Goal: Communication & Community: Answer question/provide support

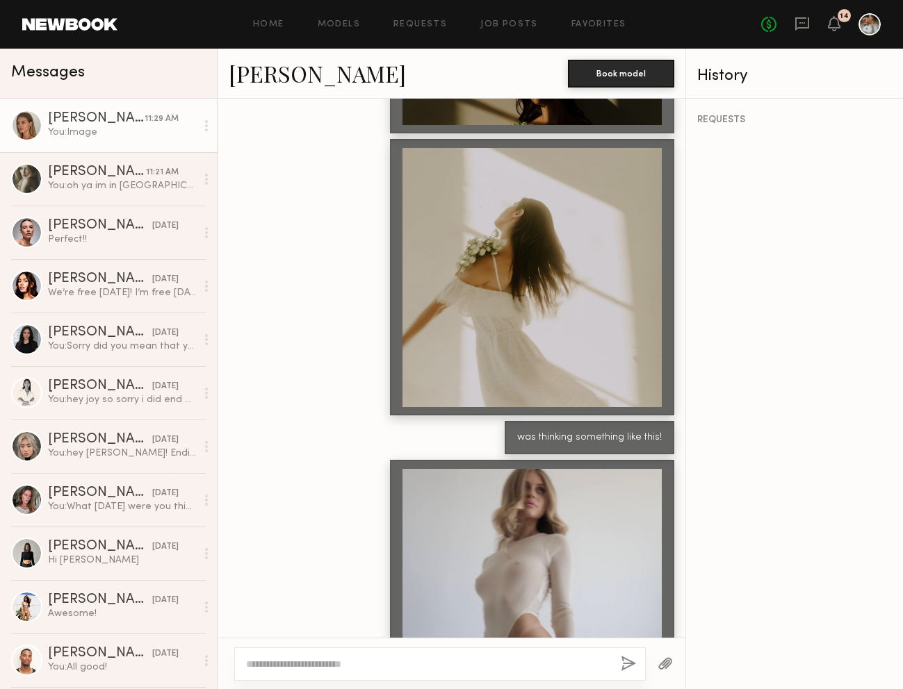
scroll to position [3474, 0]
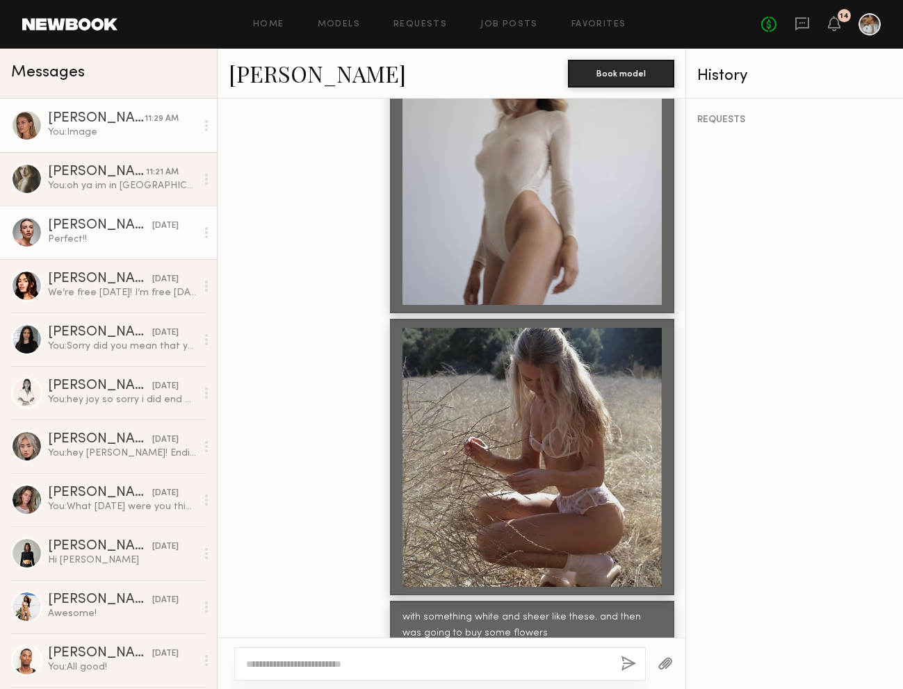
click at [156, 240] on div "Perfect!!" at bounding box center [122, 239] width 148 height 13
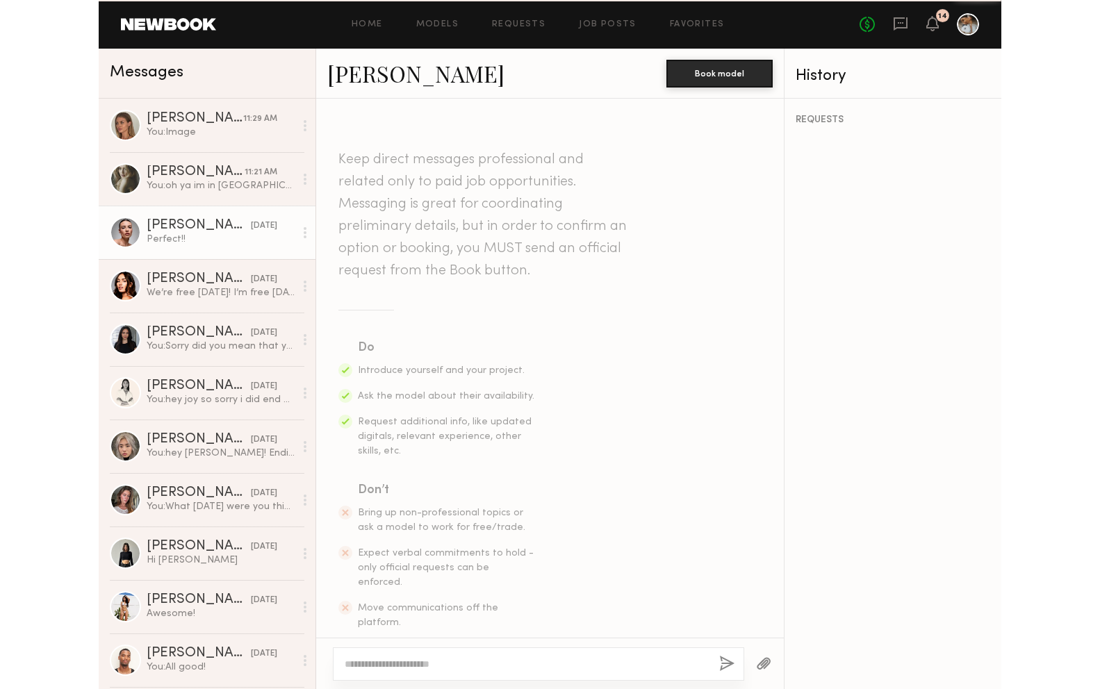
scroll to position [1049, 0]
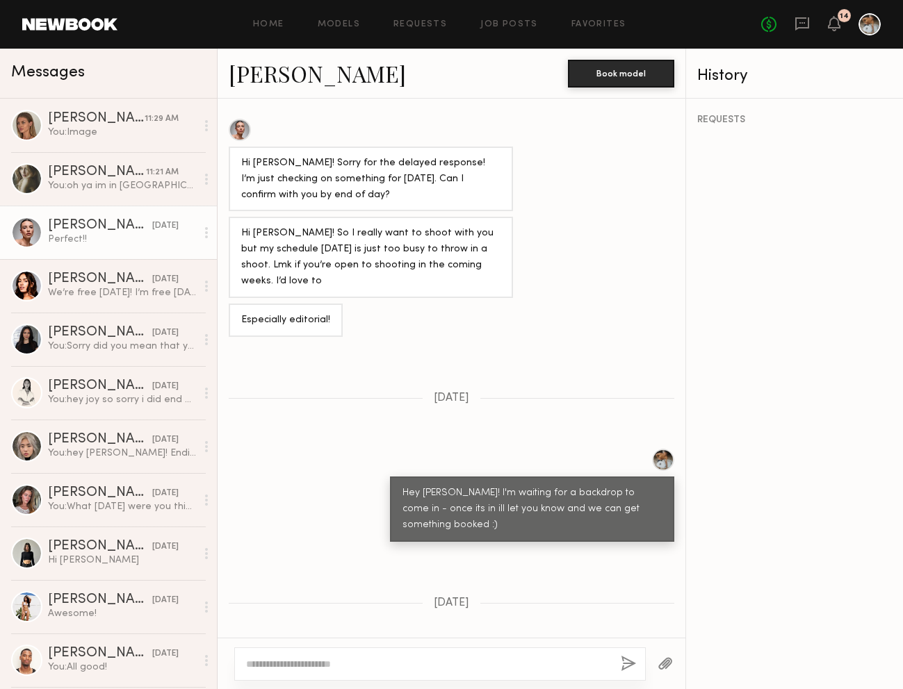
click at [281, 67] on link "[PERSON_NAME]" at bounding box center [317, 73] width 177 height 30
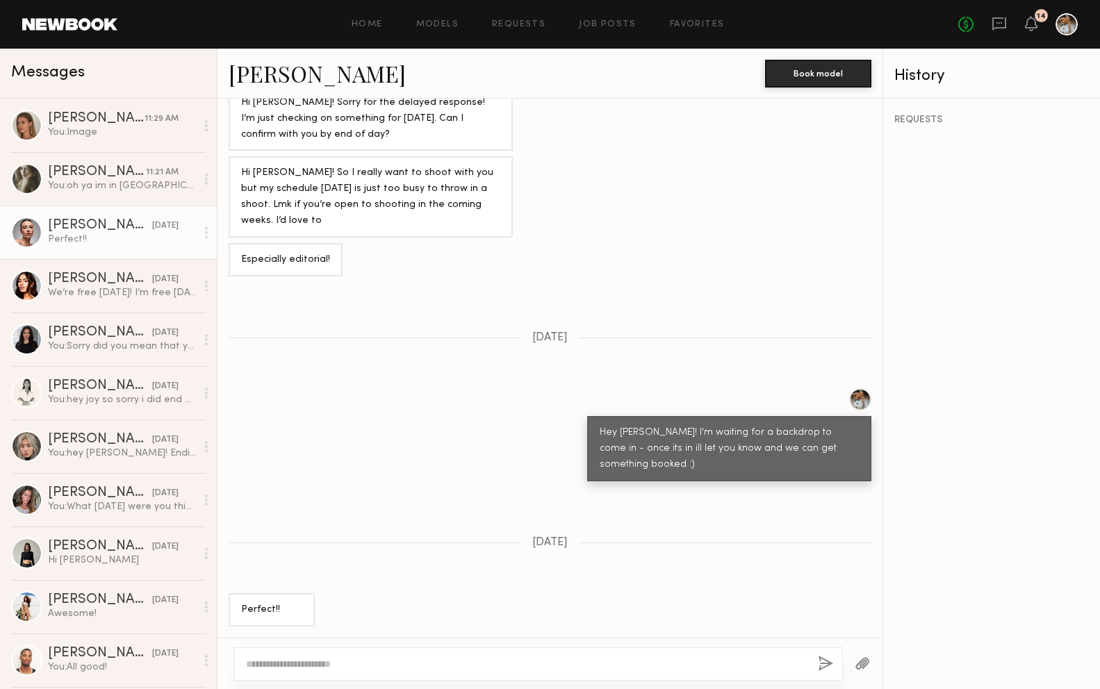
scroll to position [905, 0]
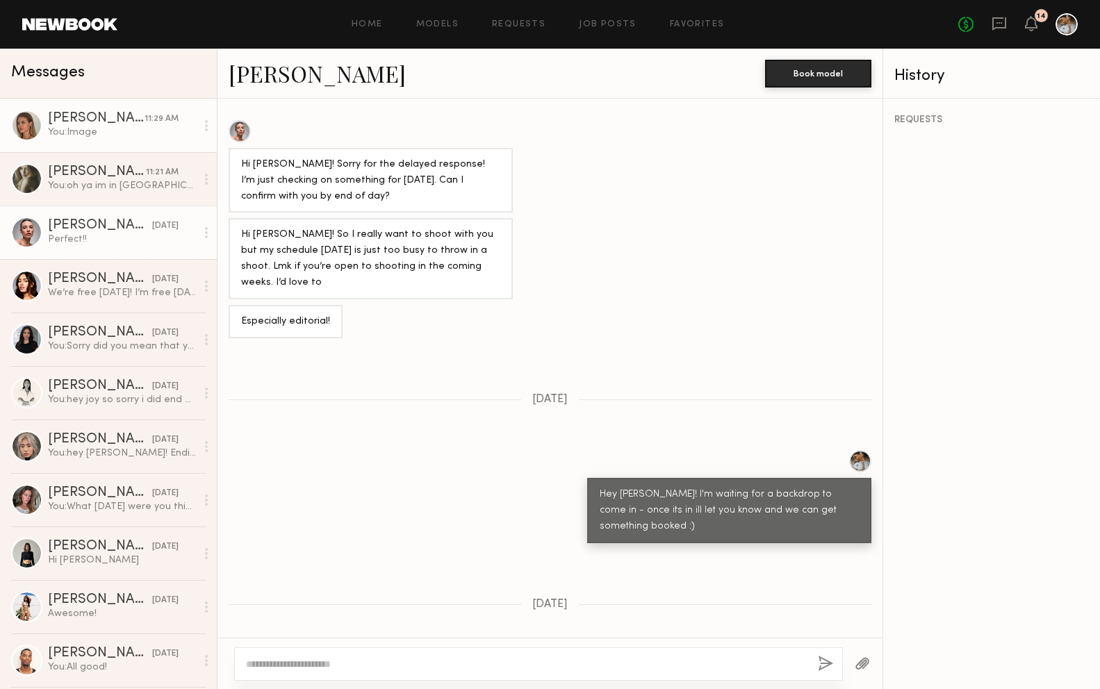
click at [140, 126] on div "You: Image" at bounding box center [122, 132] width 148 height 13
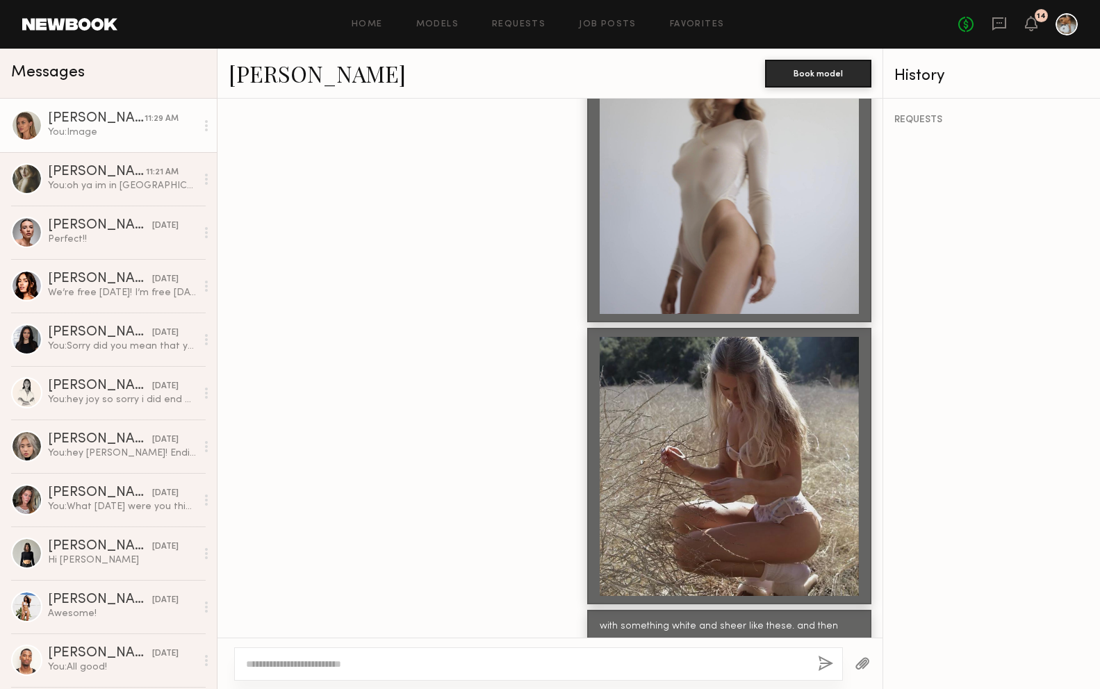
scroll to position [3354, 0]
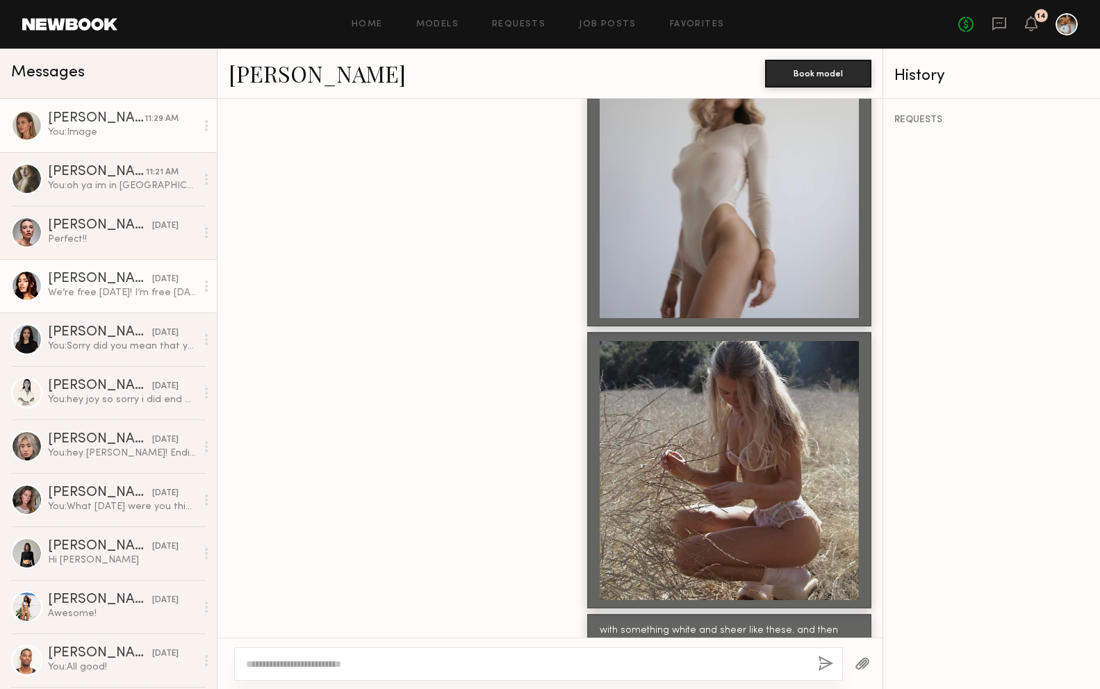
click at [152, 281] on div "[DATE]" at bounding box center [165, 279] width 26 height 13
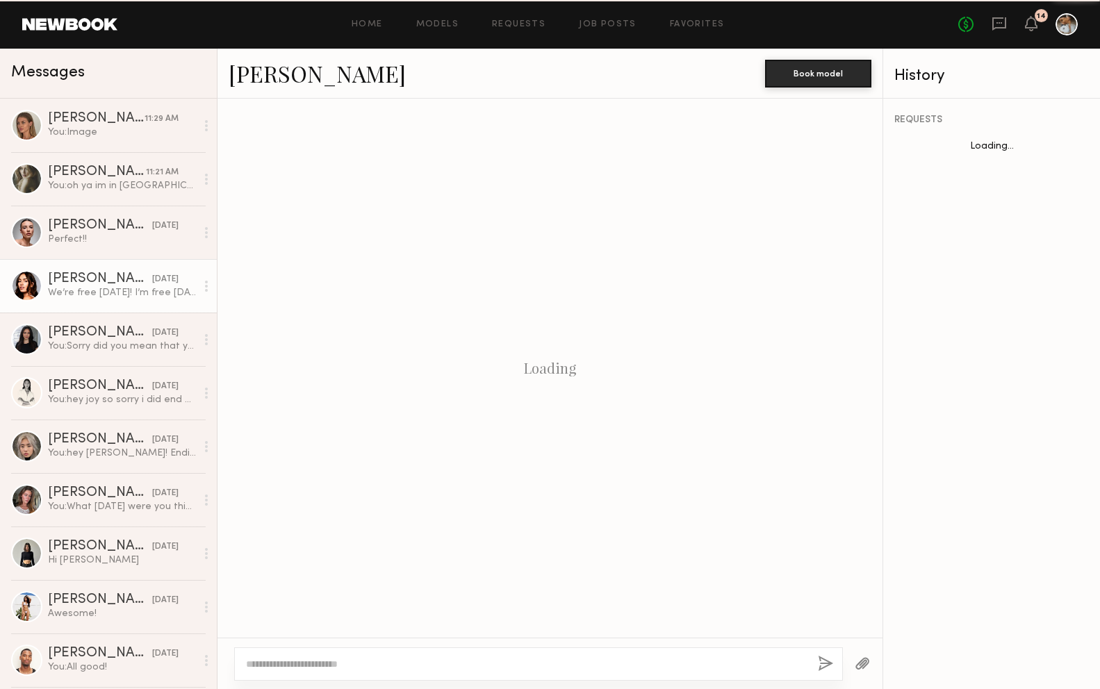
scroll to position [779, 0]
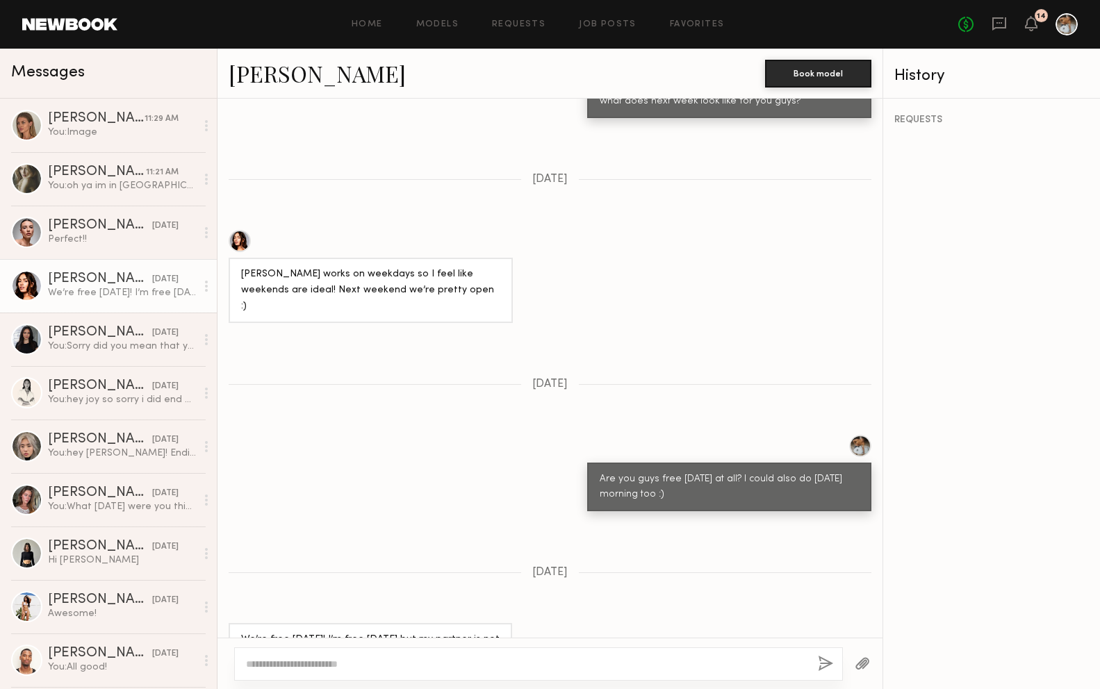
click at [242, 230] on div at bounding box center [240, 241] width 22 height 22
click at [445, 664] on textarea at bounding box center [526, 664] width 561 height 14
type textarea "**********"
click at [821, 664] on button "button" at bounding box center [825, 664] width 15 height 17
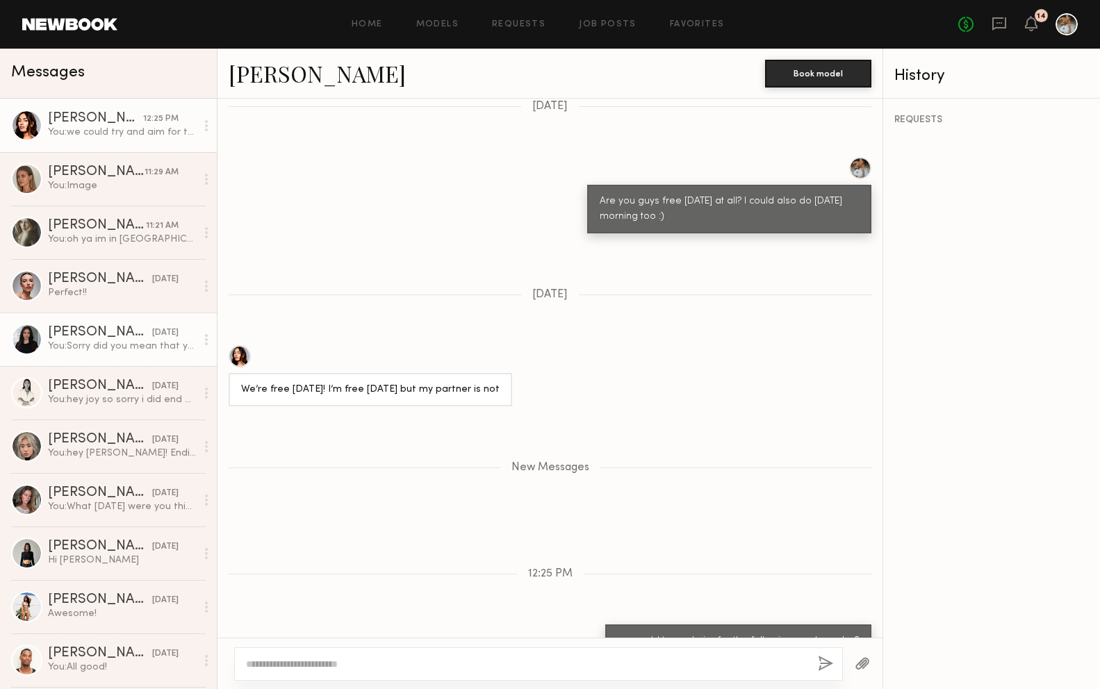
click at [126, 338] on div "[PERSON_NAME]" at bounding box center [100, 333] width 104 height 14
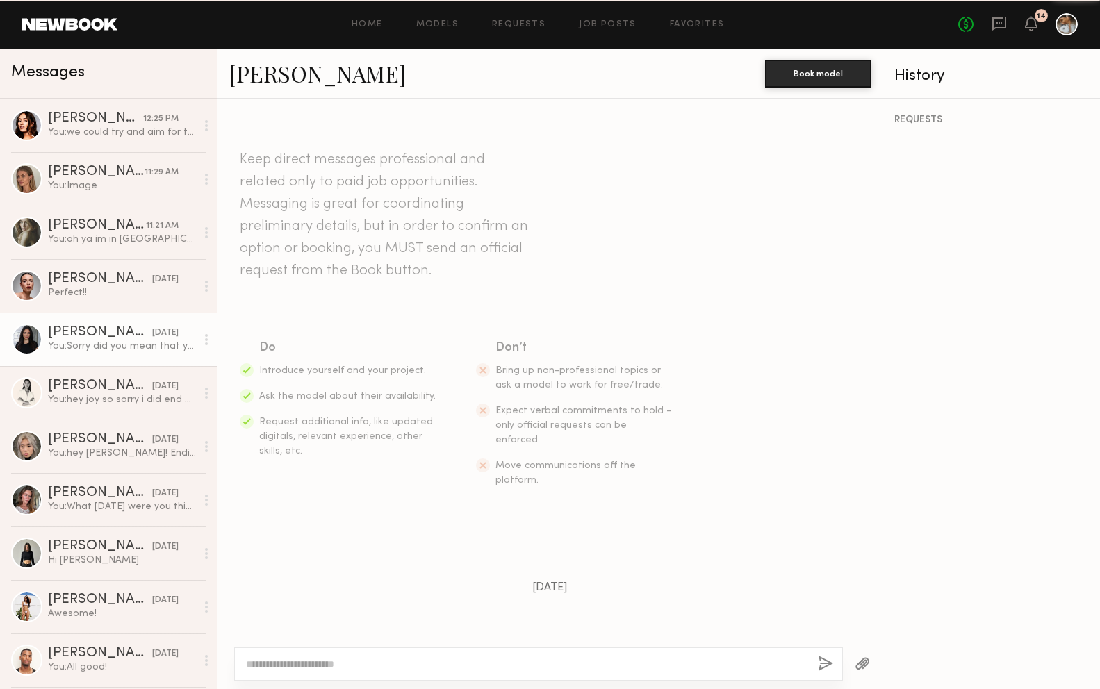
scroll to position [559, 0]
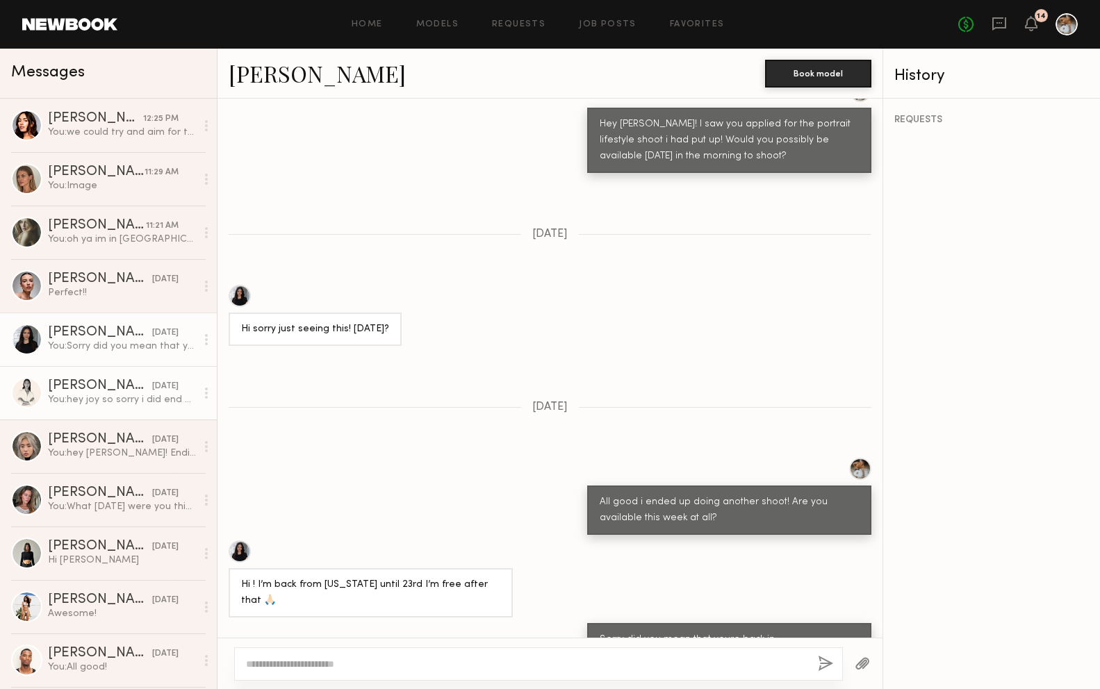
click at [122, 394] on div "You: hey joy so sorry i did end up booking someone! When are you both next avai…" at bounding box center [122, 399] width 148 height 13
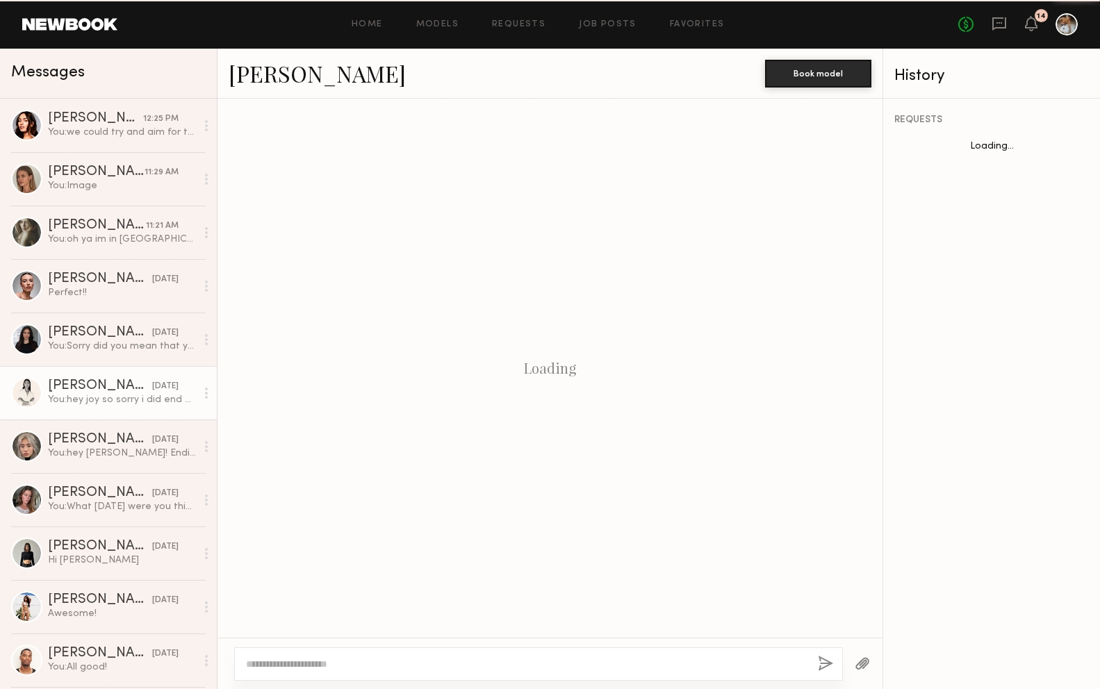
scroll to position [707, 0]
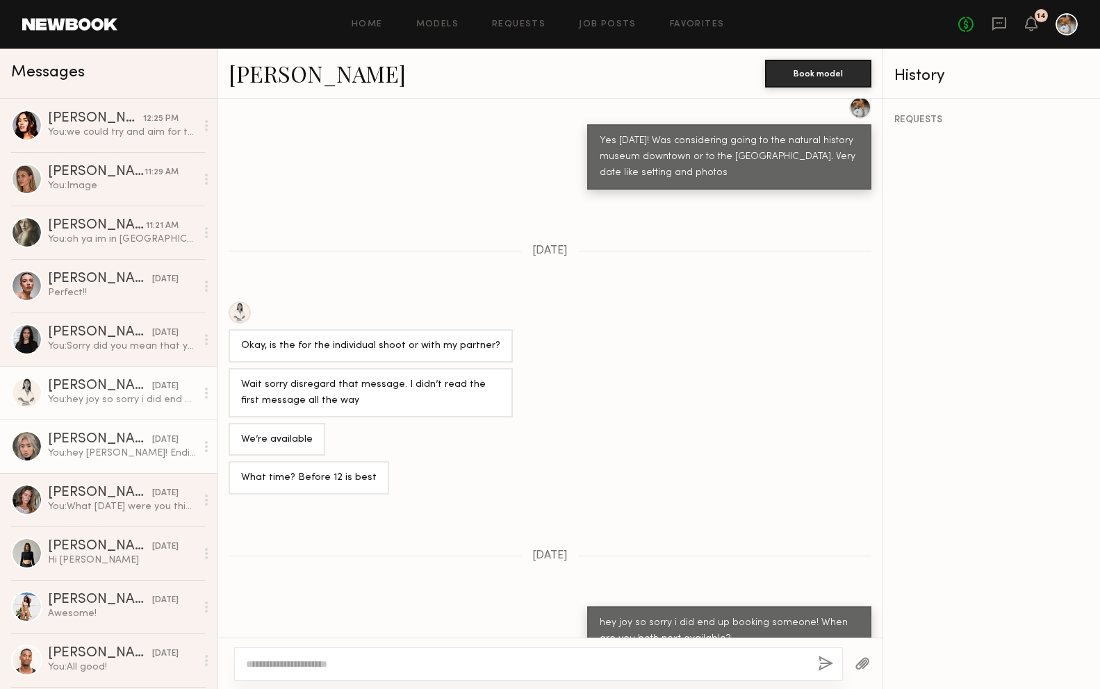
click at [127, 449] on div "You: hey [PERSON_NAME]! Ending up going a different route that day but ill let …" at bounding box center [122, 453] width 148 height 13
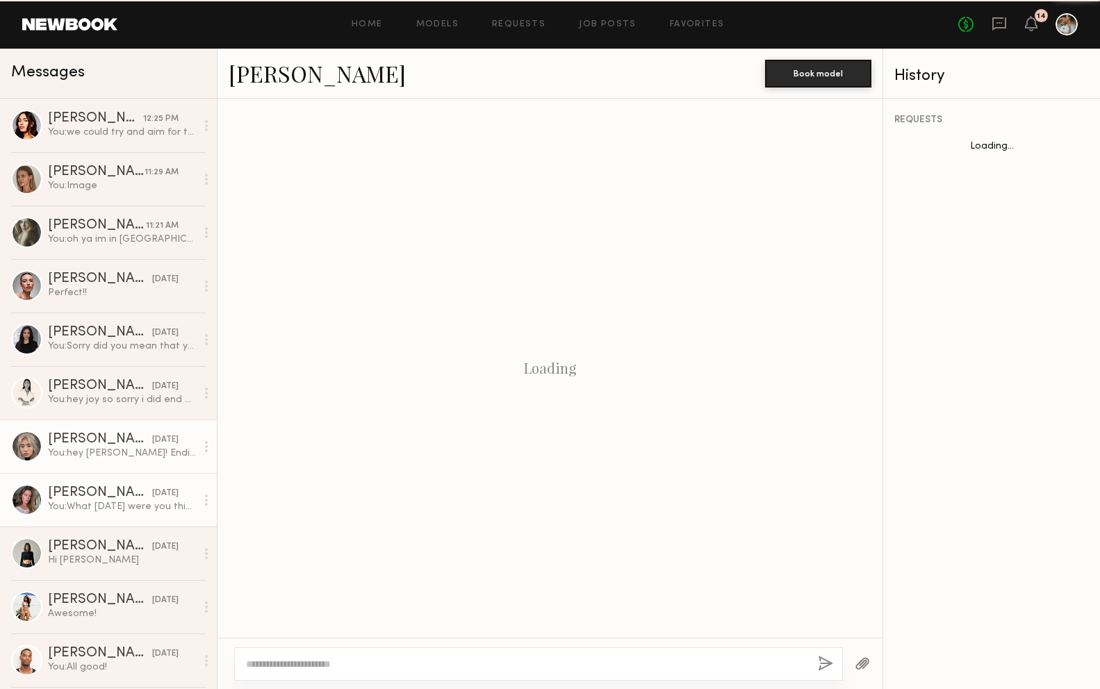
scroll to position [1532, 0]
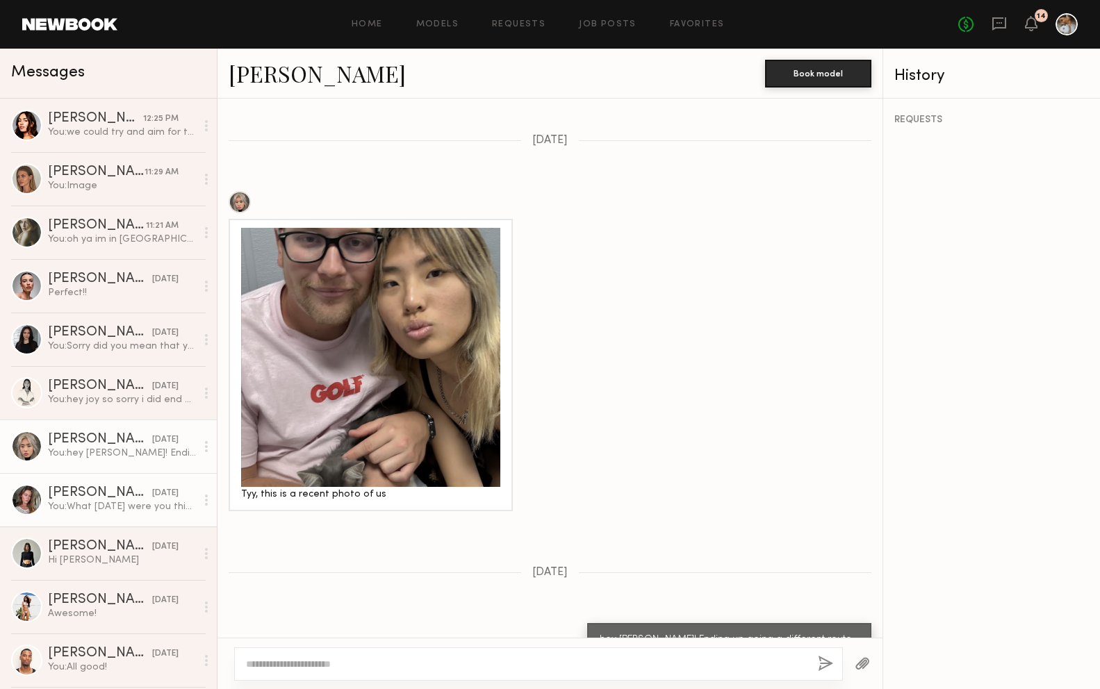
click at [133, 502] on div "You: What [DATE] were you thinking? I'll be busy [DATE] the morning of the 24th…" at bounding box center [122, 506] width 148 height 13
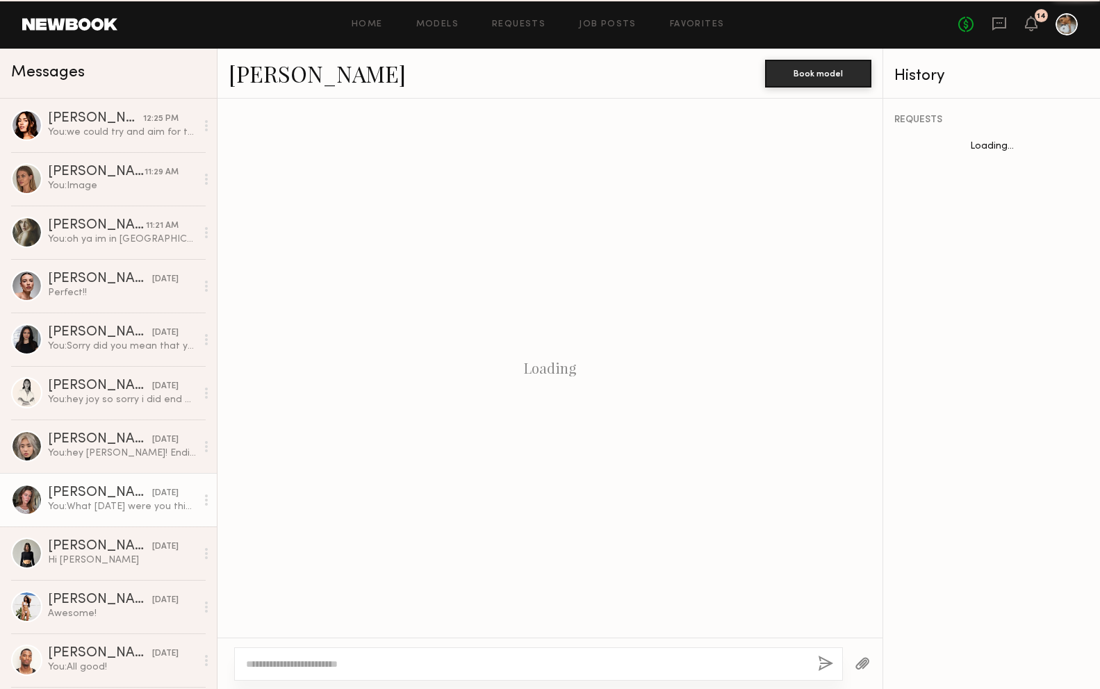
scroll to position [694, 0]
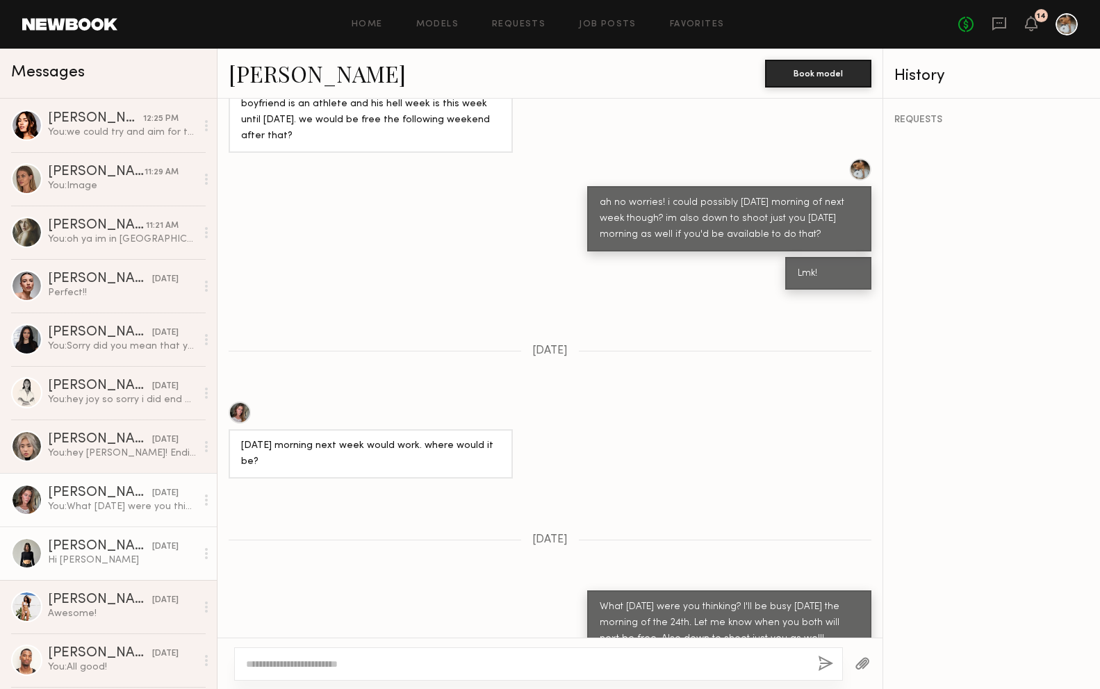
click at [128, 562] on div "Hi [PERSON_NAME]" at bounding box center [122, 560] width 148 height 13
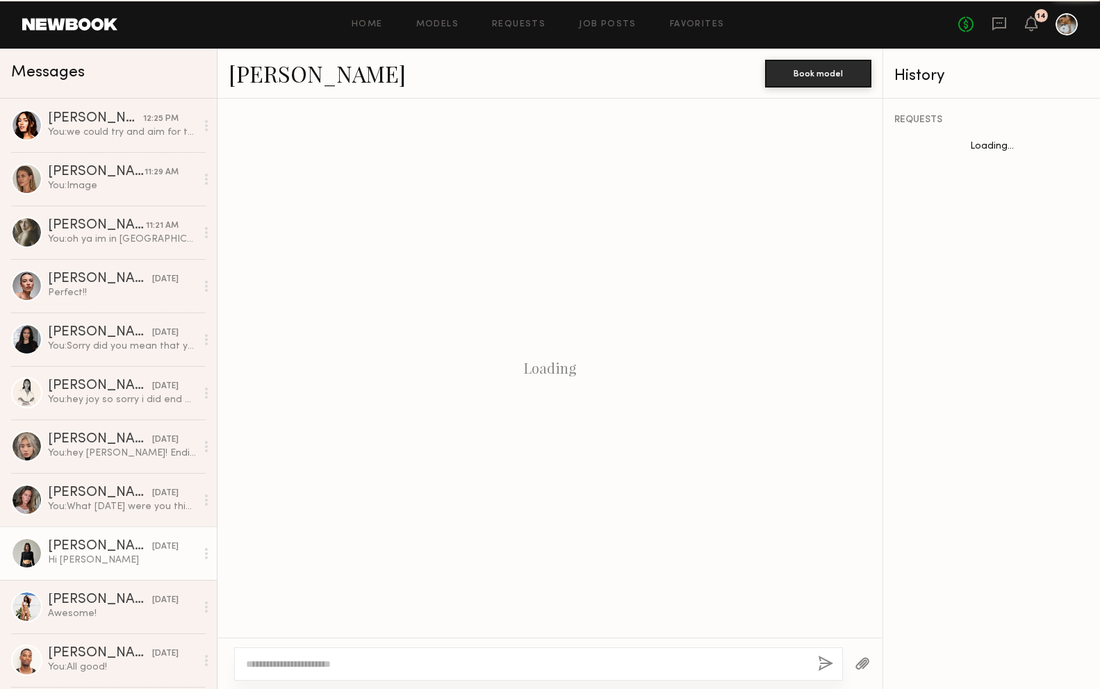
scroll to position [1043, 0]
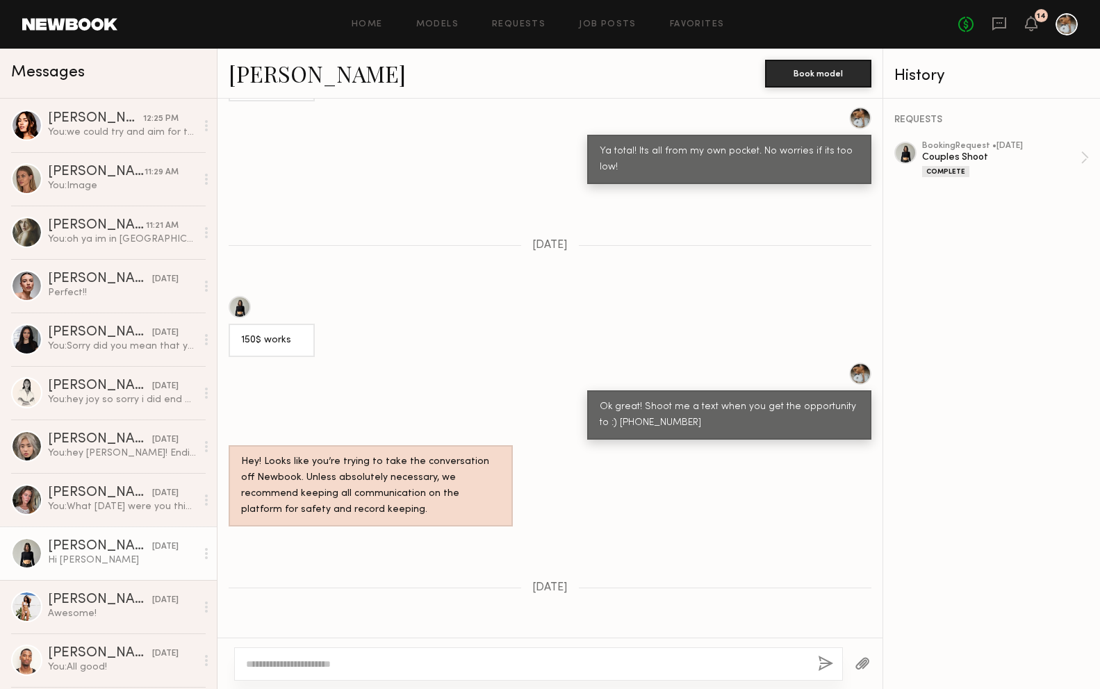
click at [269, 70] on link "[PERSON_NAME]" at bounding box center [317, 73] width 177 height 30
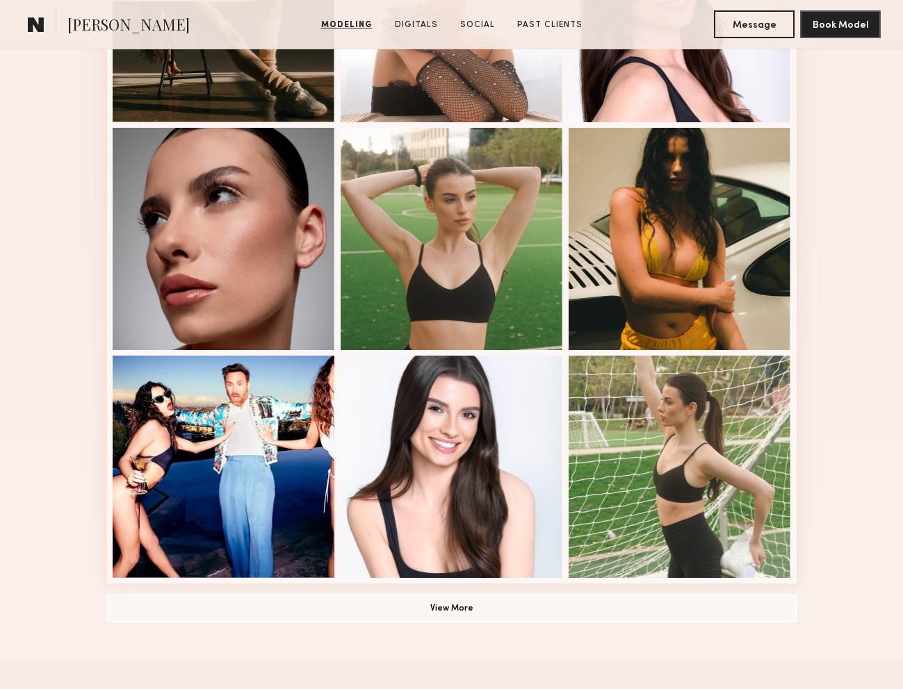
scroll to position [825, 0]
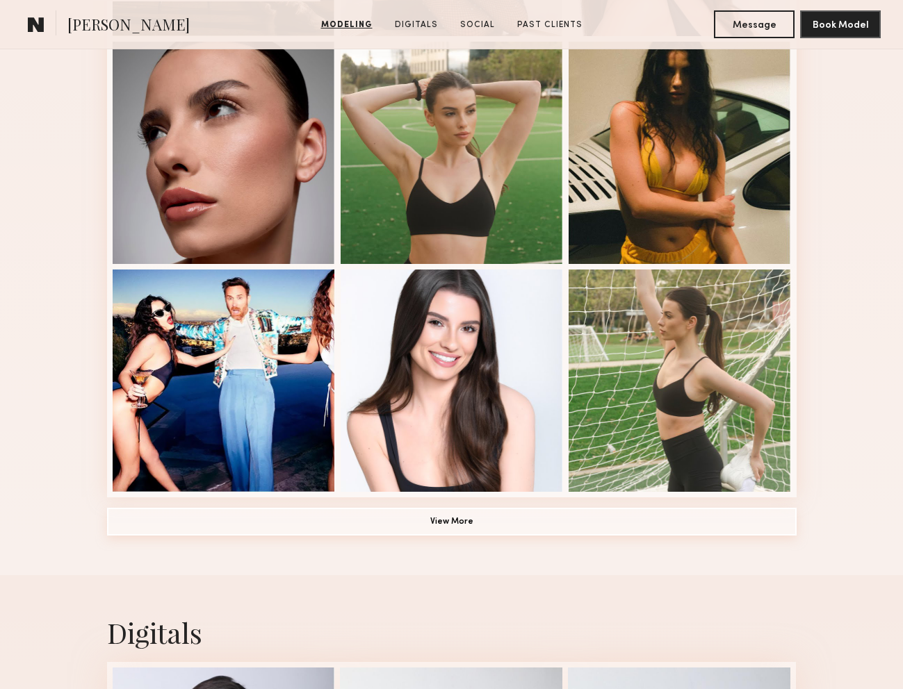
click at [224, 527] on button "View More" at bounding box center [451, 522] width 689 height 28
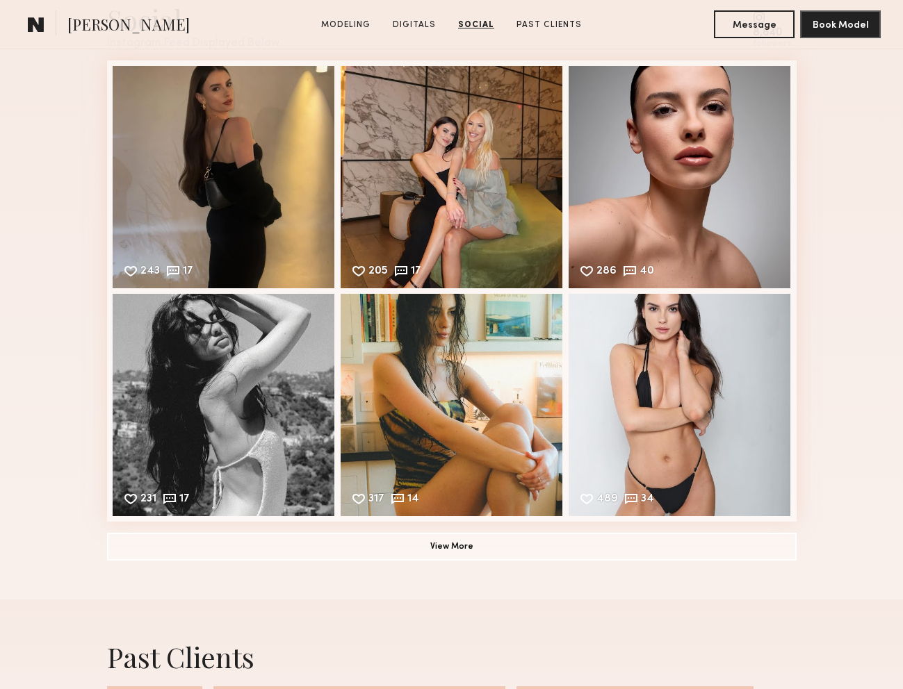
scroll to position [3096, 0]
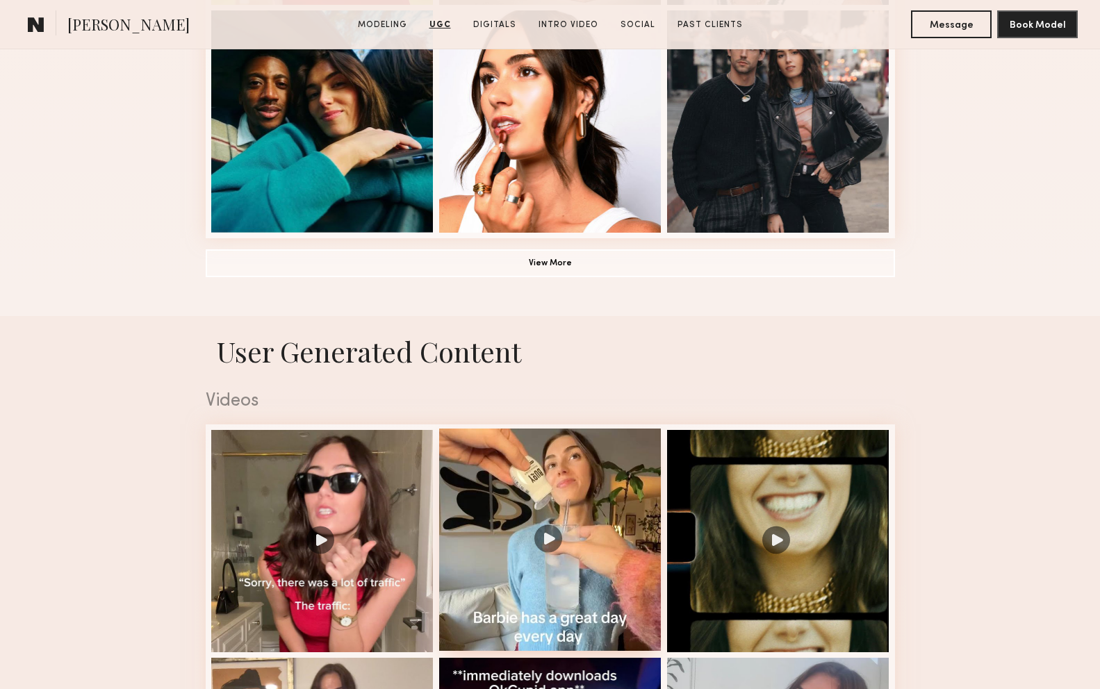
scroll to position [1078, 0]
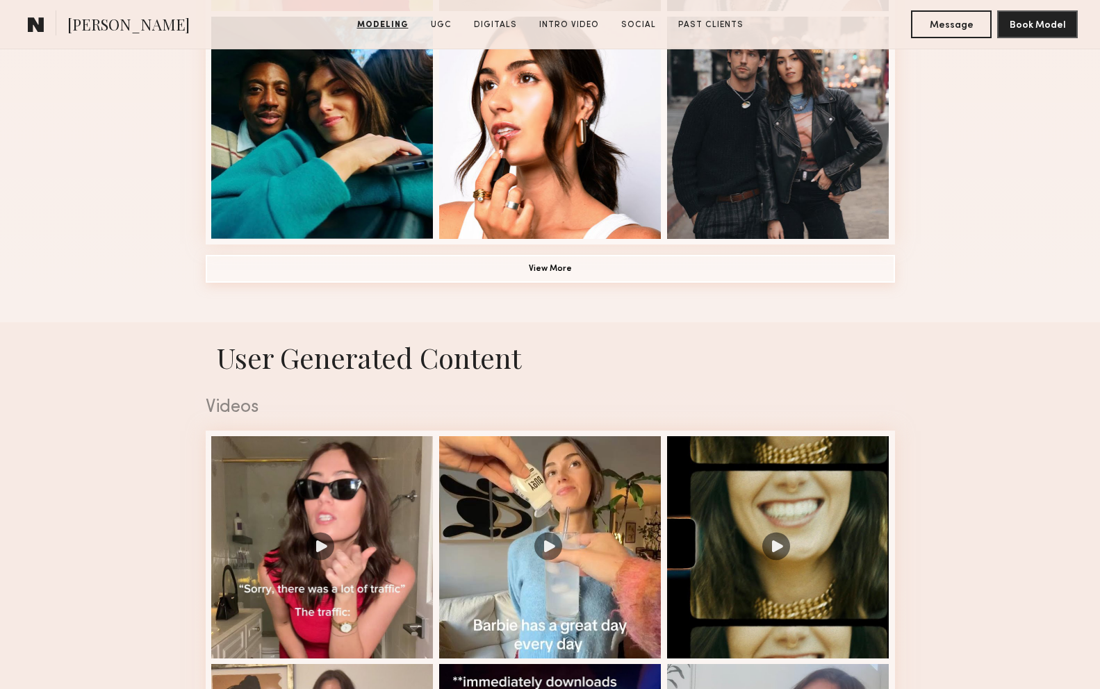
click at [460, 274] on button "View More" at bounding box center [550, 269] width 689 height 28
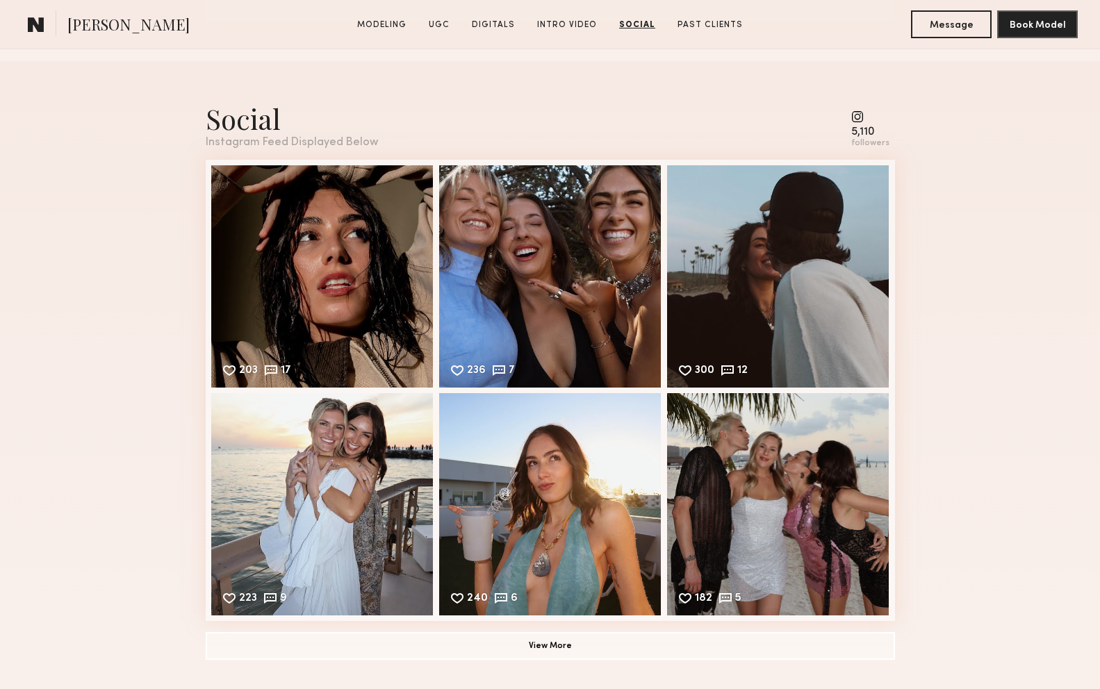
scroll to position [4459, 0]
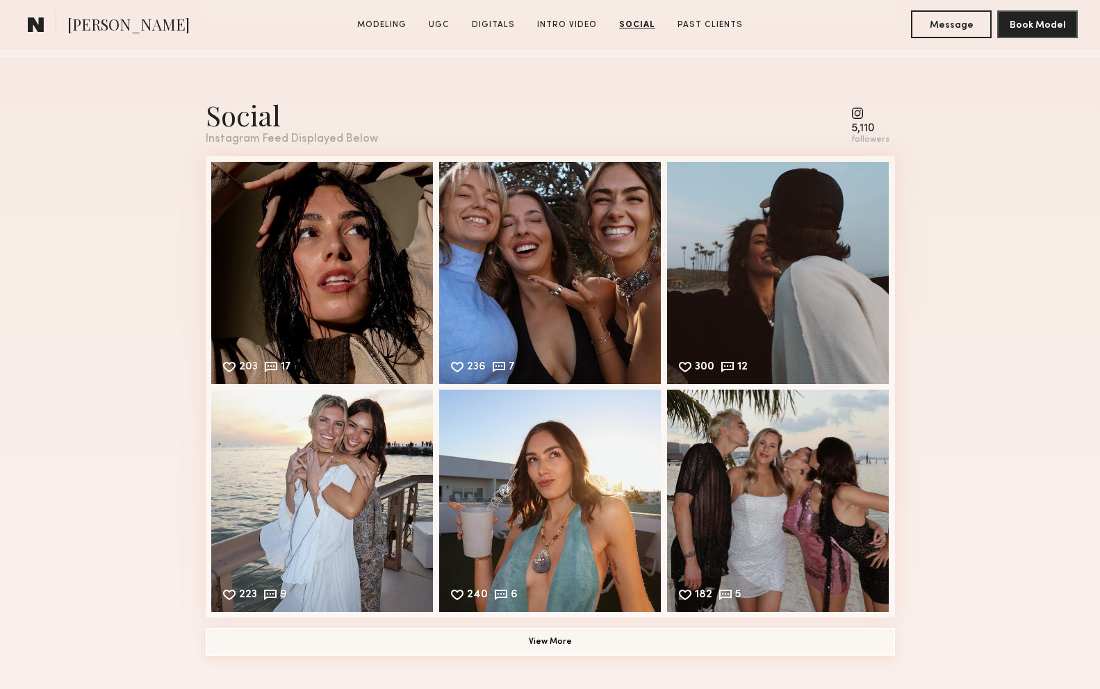
click at [526, 638] on button "View More" at bounding box center [550, 642] width 689 height 28
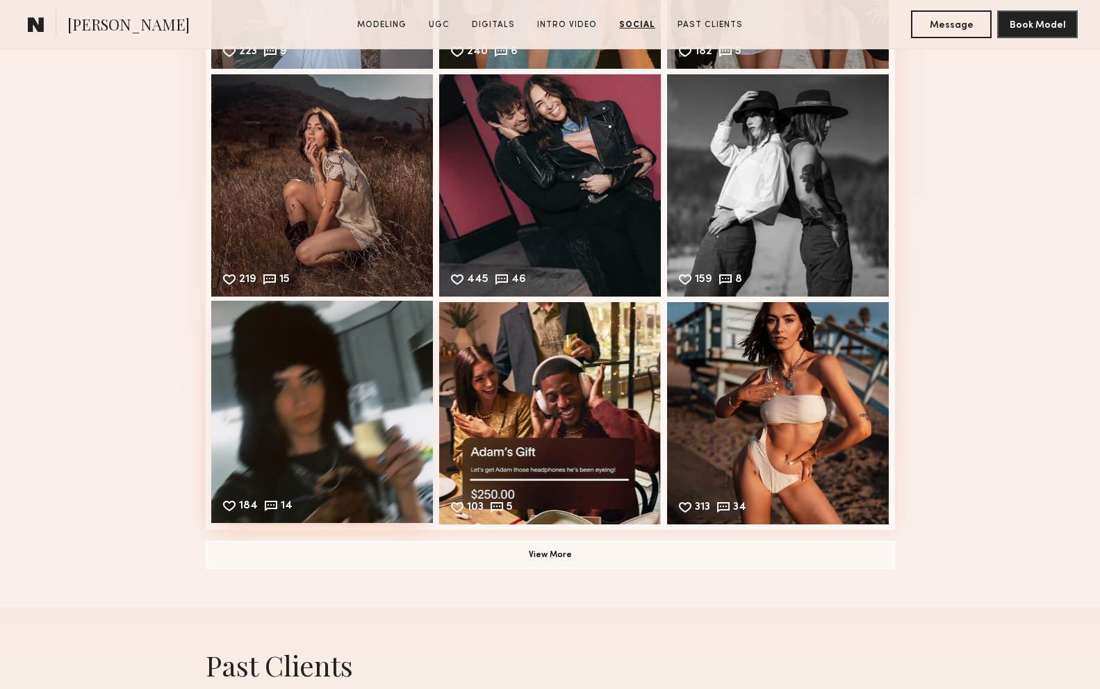
scroll to position [5092, 0]
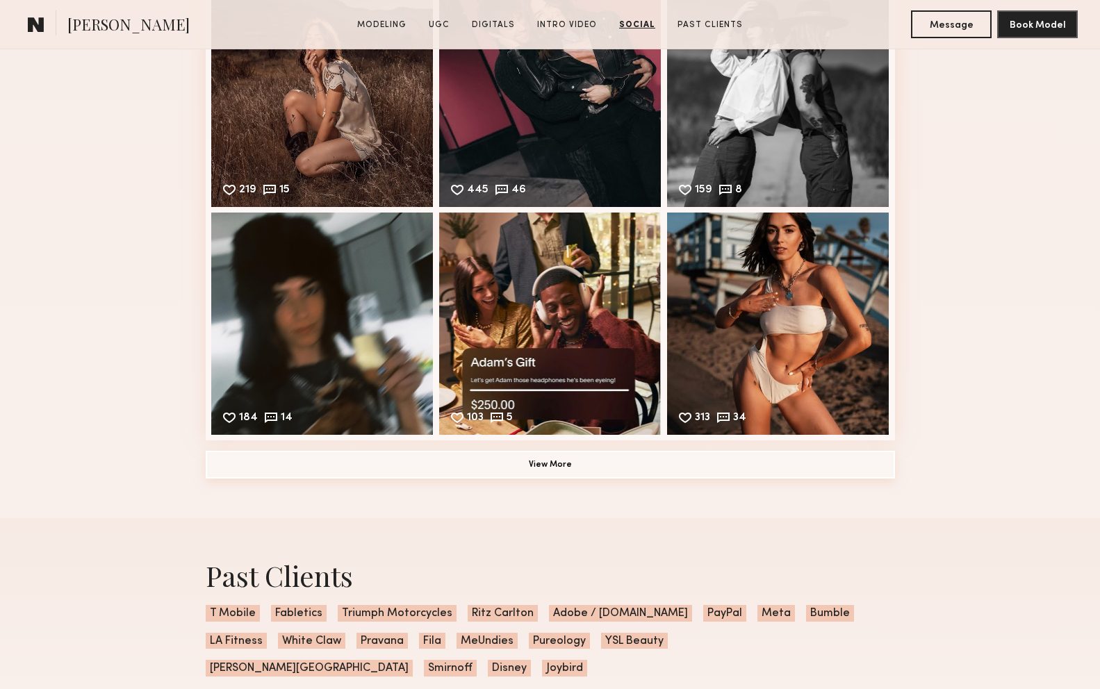
click at [436, 479] on button "View More" at bounding box center [550, 465] width 689 height 28
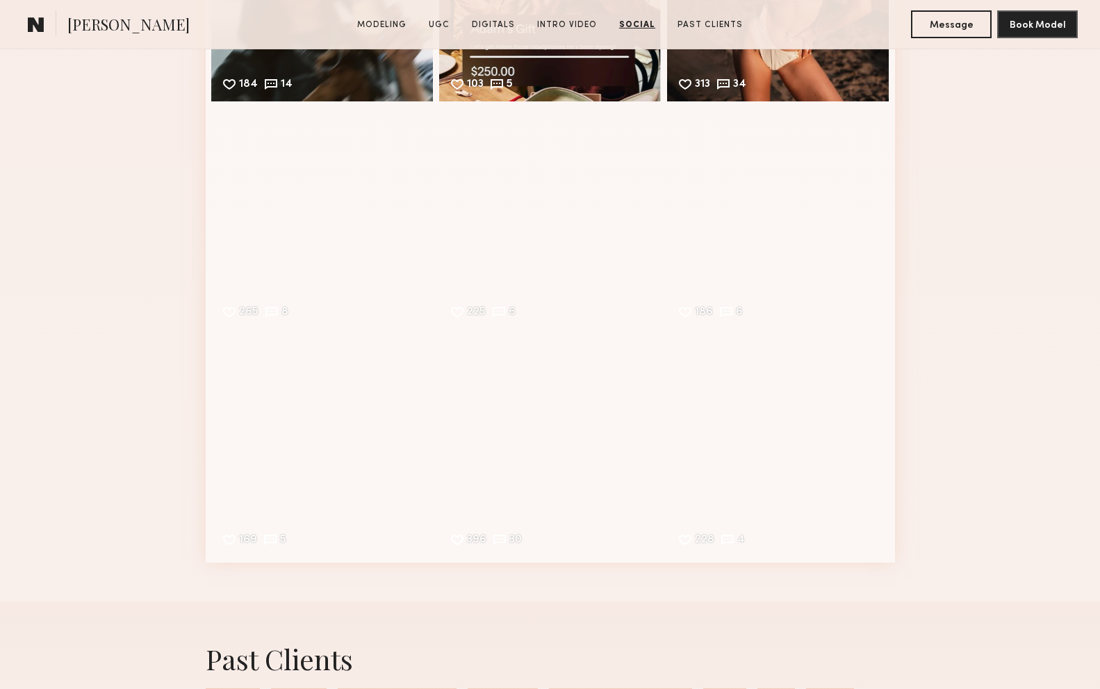
scroll to position [5429, 0]
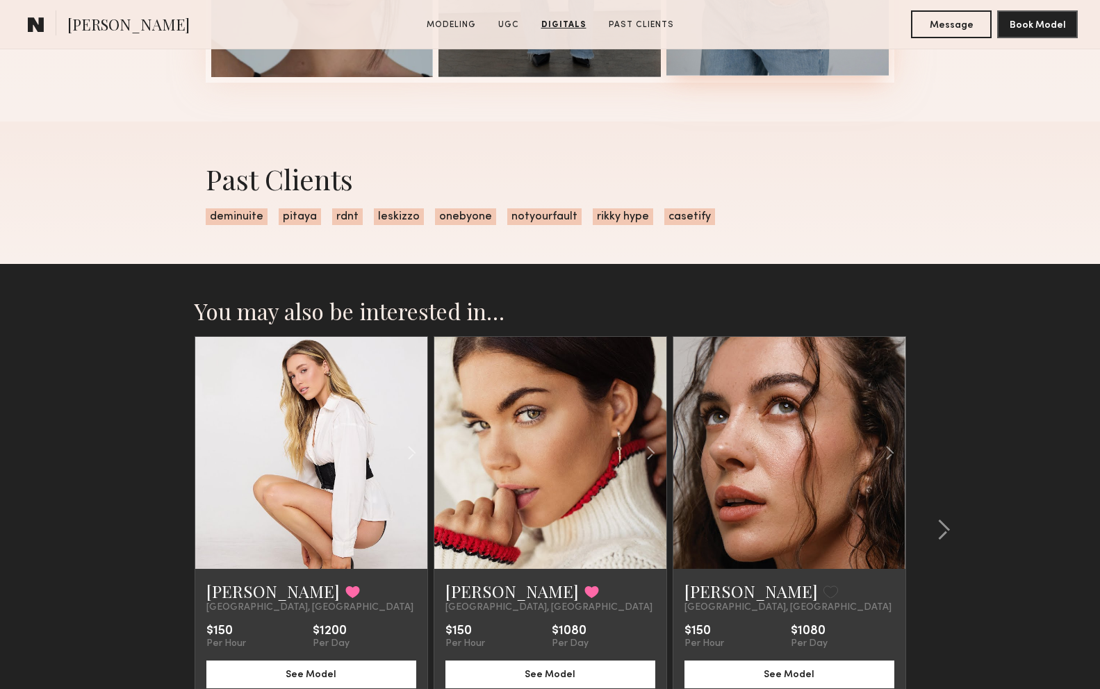
scroll to position [3490, 0]
